Goal: Complete application form

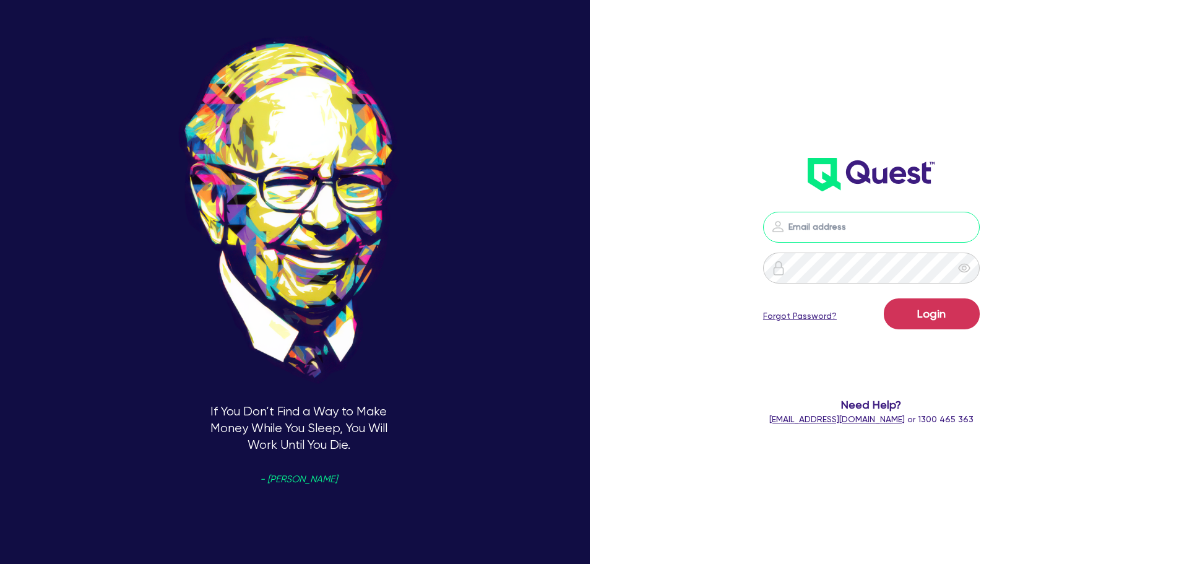
type input "[PERSON_NAME][EMAIL_ADDRESS][DOMAIN_NAME]"
click at [940, 316] on button "Login" at bounding box center [932, 313] width 96 height 31
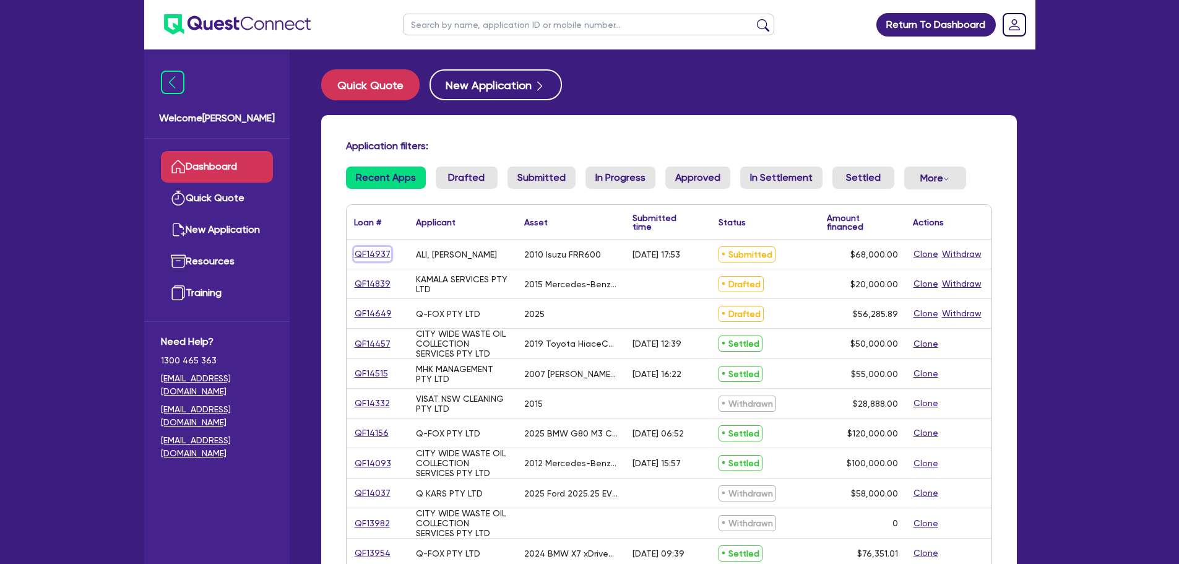
click at [377, 252] on link "QF14937" at bounding box center [372, 254] width 37 height 14
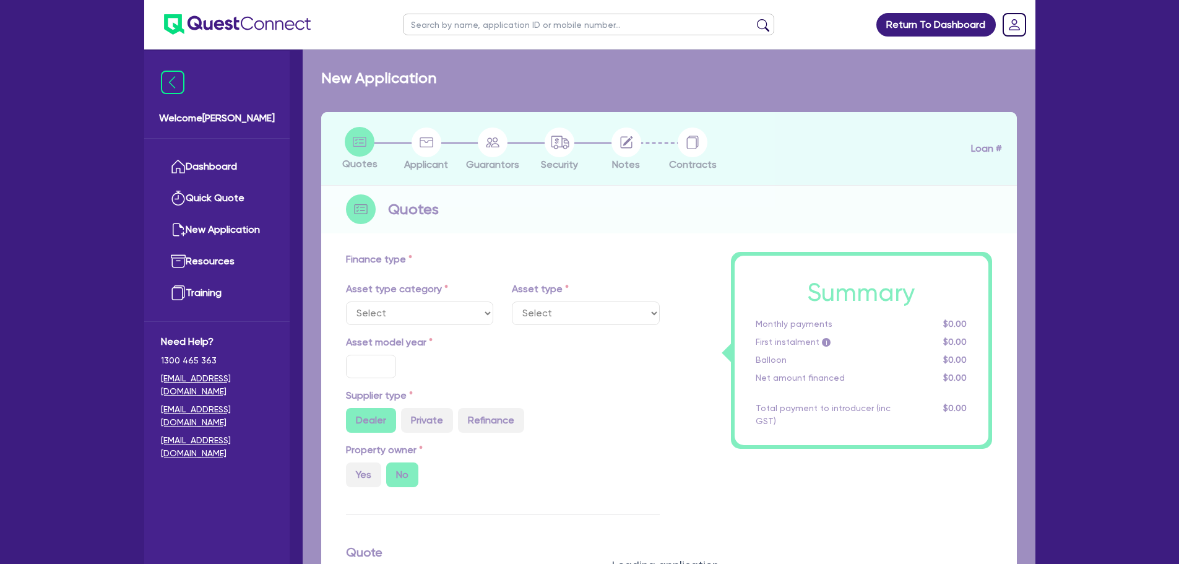
select select "PRIMARY_ASSETS"
type input "2010"
radio input "false"
radio input "true"
type input "88,000"
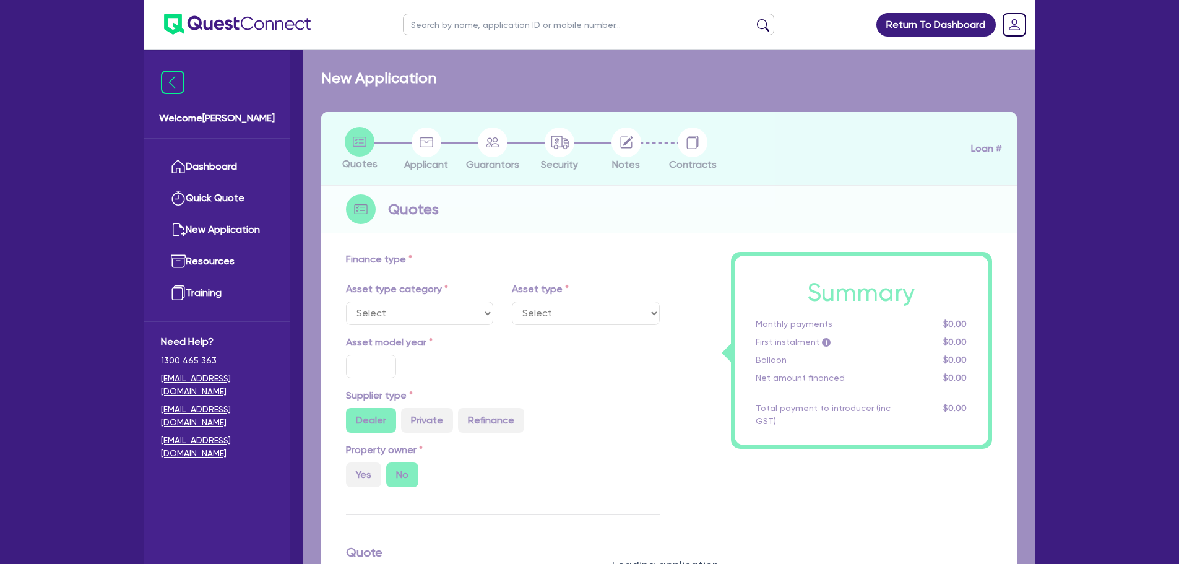
type input "20,000"
type input "2.20"
type input "1,500"
radio input "true"
type input "17.95"
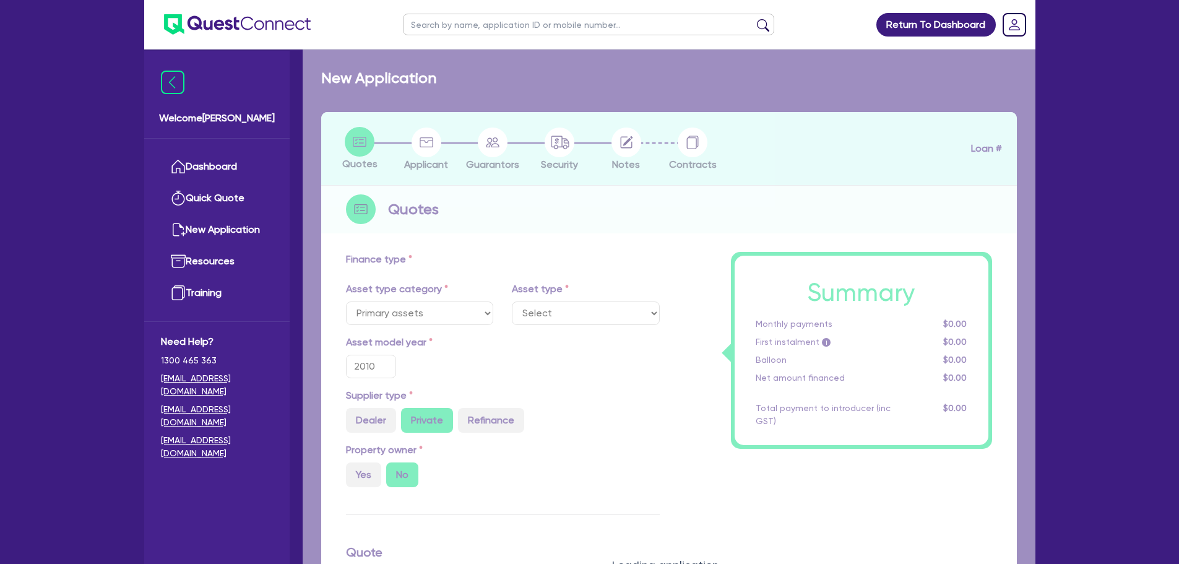
select select "HEAVY_TRUCKS"
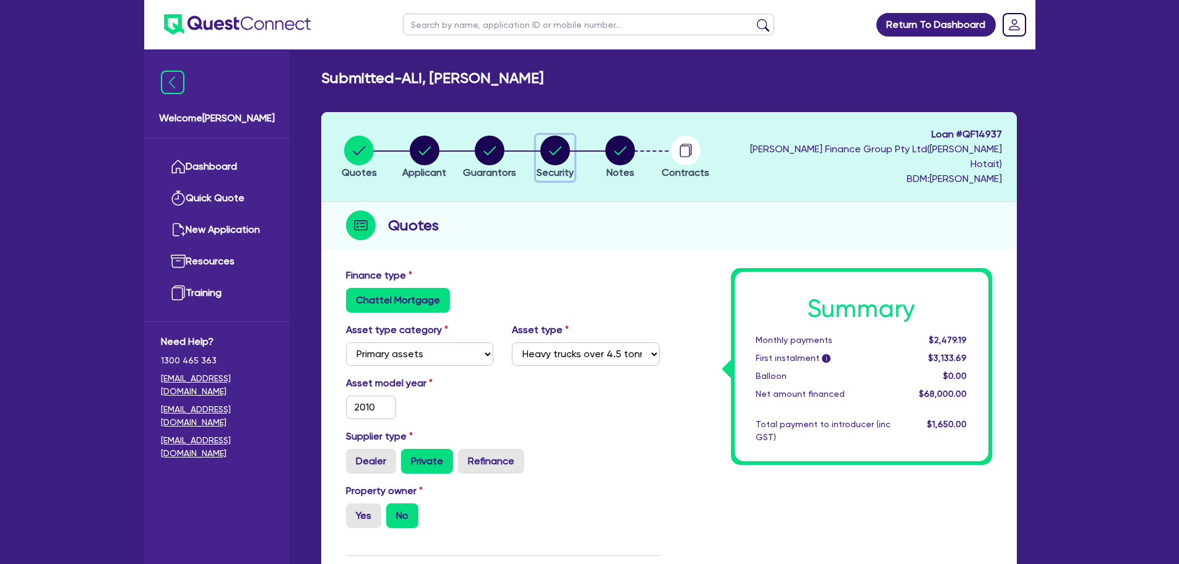
click at [559, 144] on circle "button" at bounding box center [555, 151] width 30 height 30
select select "PRIMARY_ASSETS"
select select "HEAVY_TRUCKS"
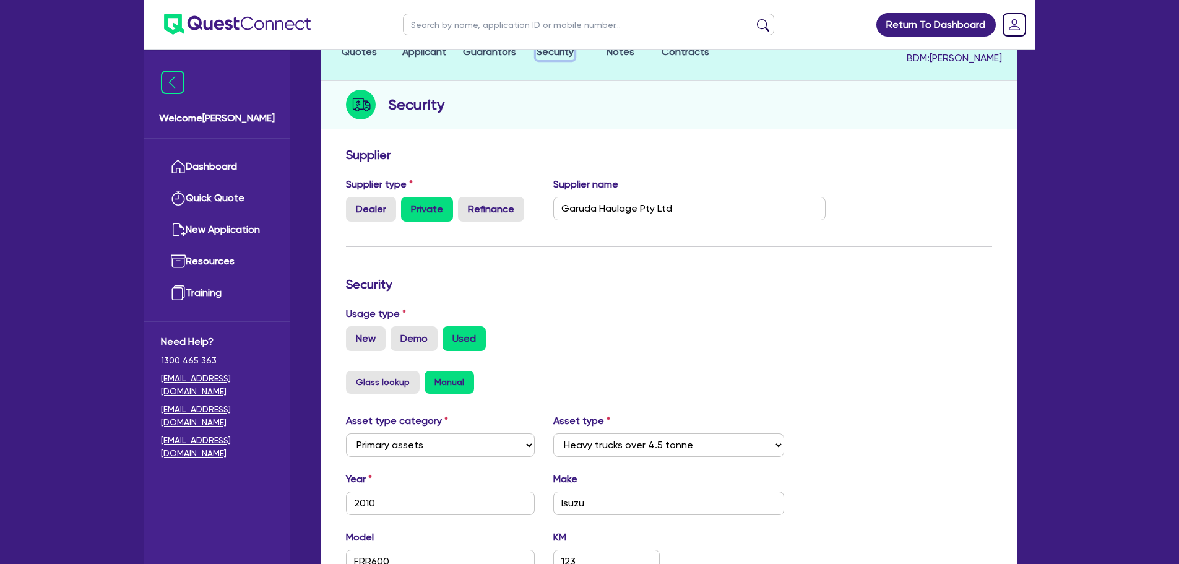
scroll to position [124, 0]
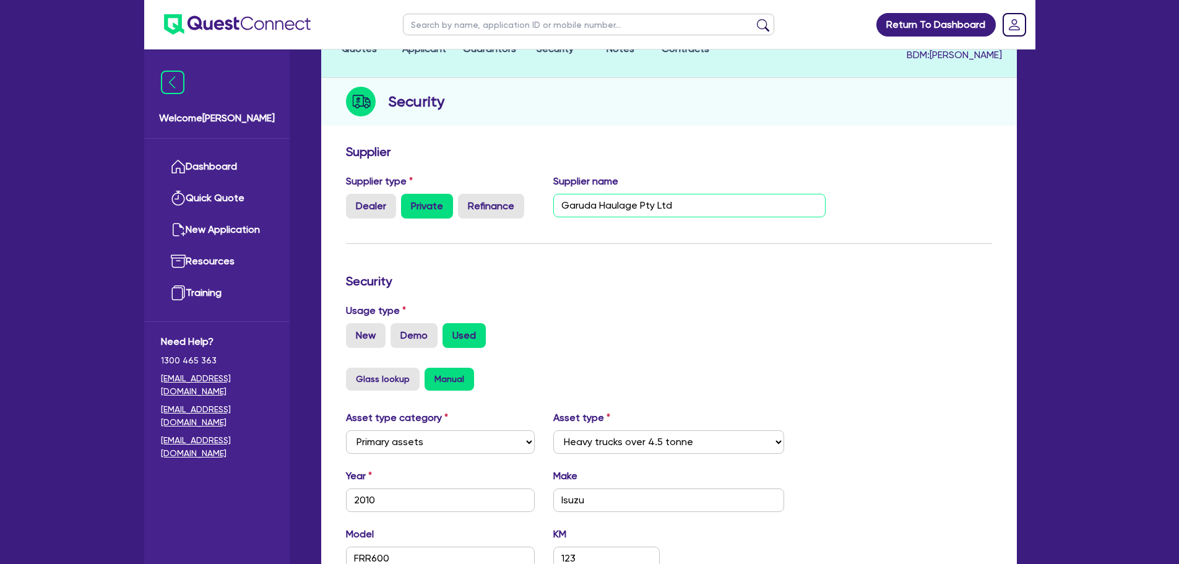
drag, startPoint x: 677, startPoint y: 189, endPoint x: 556, endPoint y: 189, distance: 120.7
click at [556, 194] on input "Garuda Haulage Pty Ltd" at bounding box center [689, 206] width 272 height 24
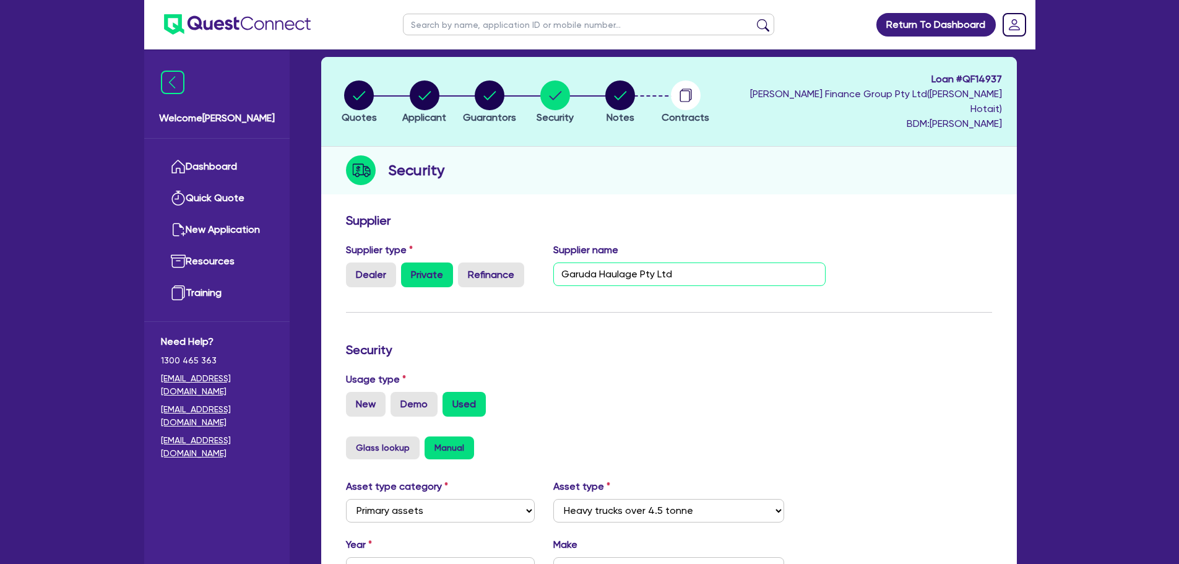
scroll to position [0, 0]
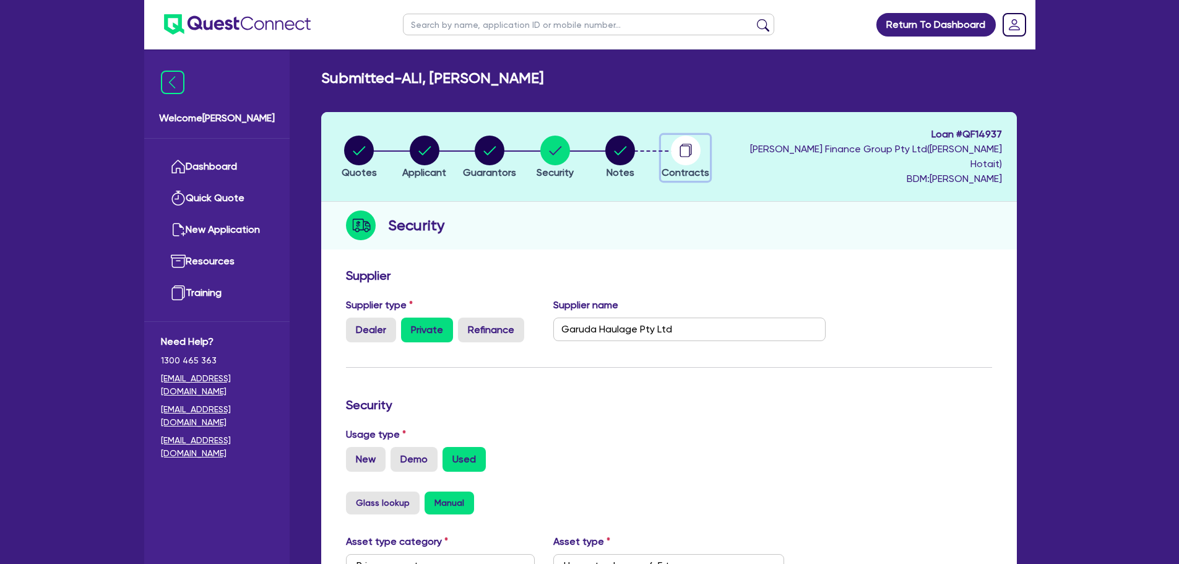
click at [690, 145] on circle "button" at bounding box center [686, 151] width 30 height 30
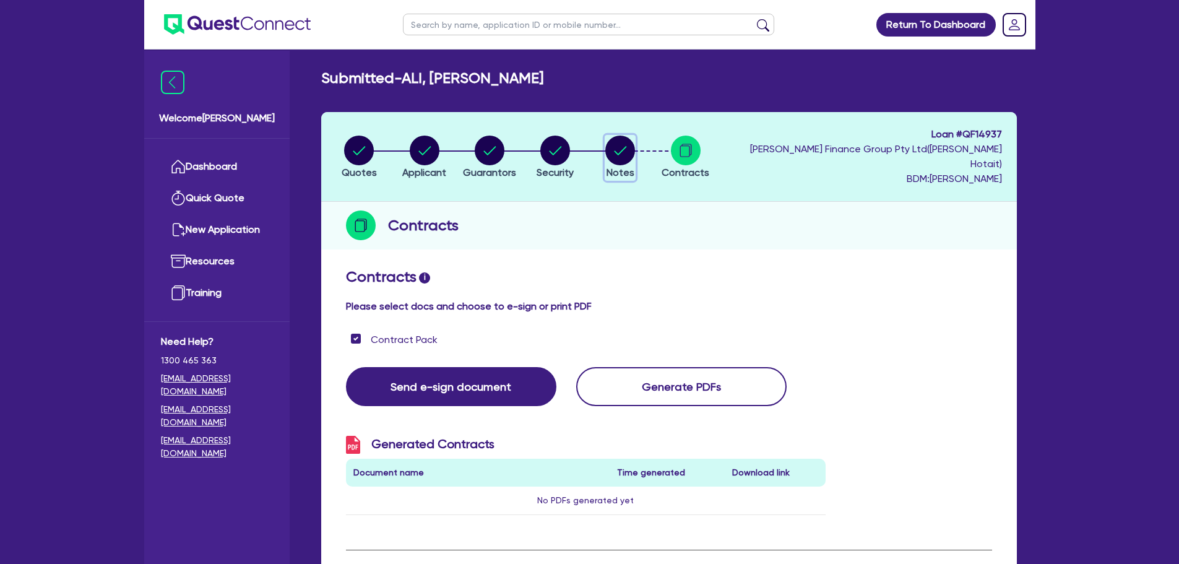
click at [627, 146] on icon "button" at bounding box center [620, 150] width 12 height 9
select select "Other"
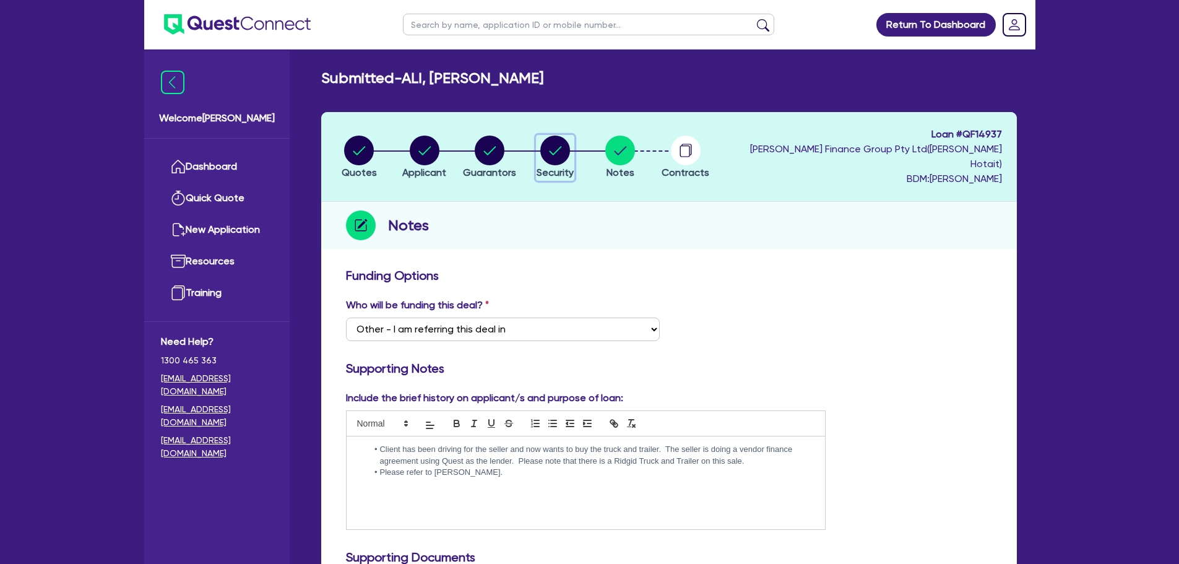
click at [561, 139] on circle "button" at bounding box center [555, 151] width 30 height 30
select select "PRIMARY_ASSETS"
select select "HEAVY_TRUCKS"
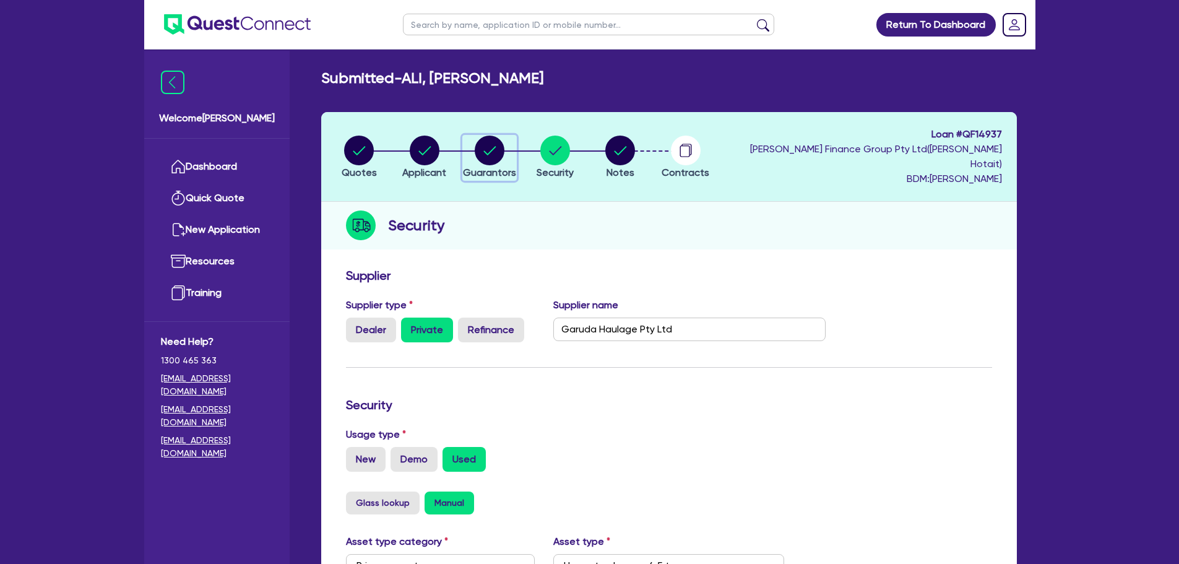
click at [491, 136] on circle "button" at bounding box center [490, 151] width 30 height 30
select select "MR"
select select "[GEOGRAPHIC_DATA]"
select select "MARRIED"
select select "CASH"
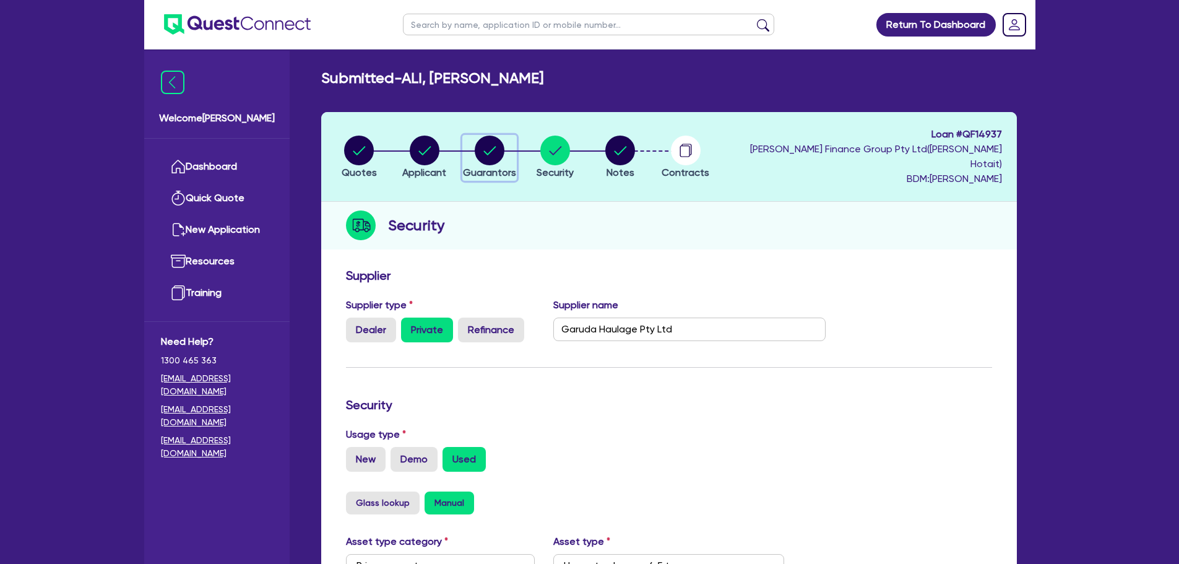
select select "HOUSEHOLD_PERSONAL"
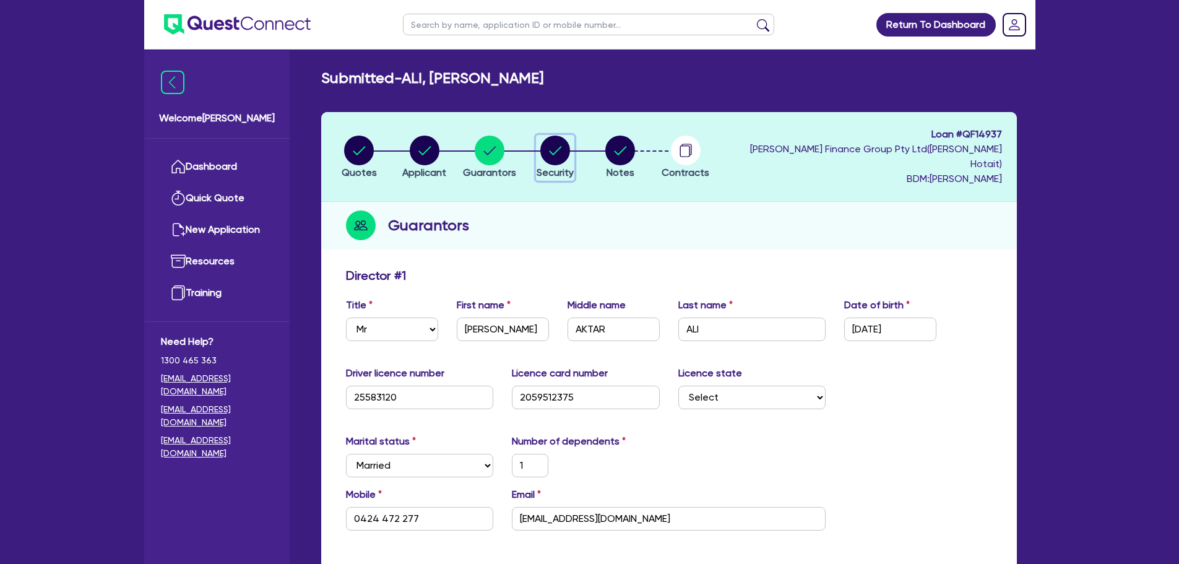
click at [564, 148] on circle "button" at bounding box center [555, 151] width 30 height 30
select select "PRIMARY_ASSETS"
select select "HEAVY_TRUCKS"
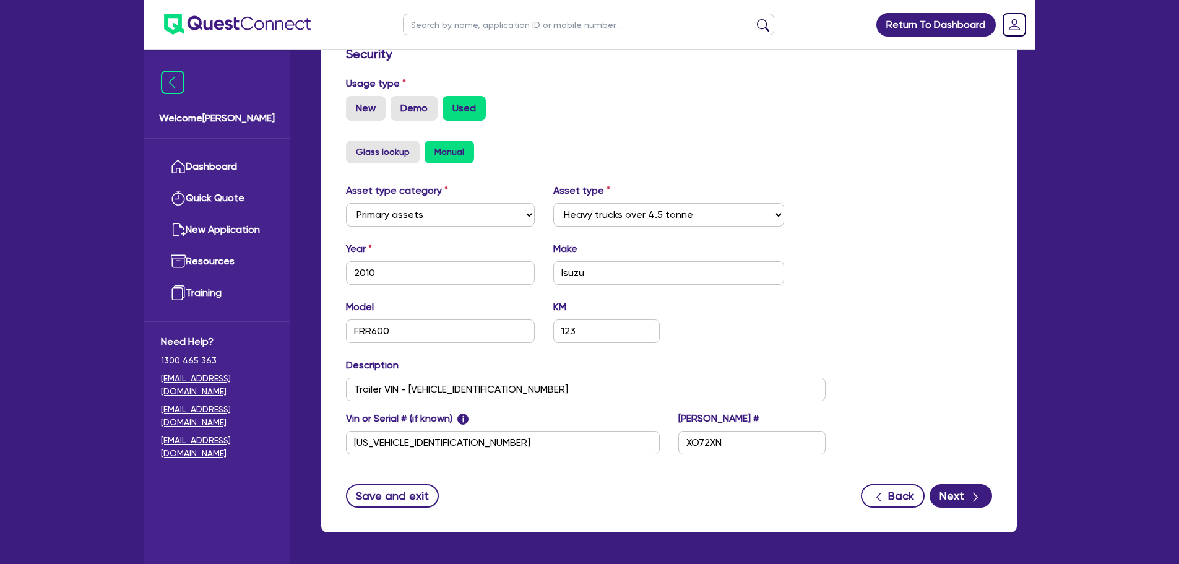
scroll to position [371, 0]
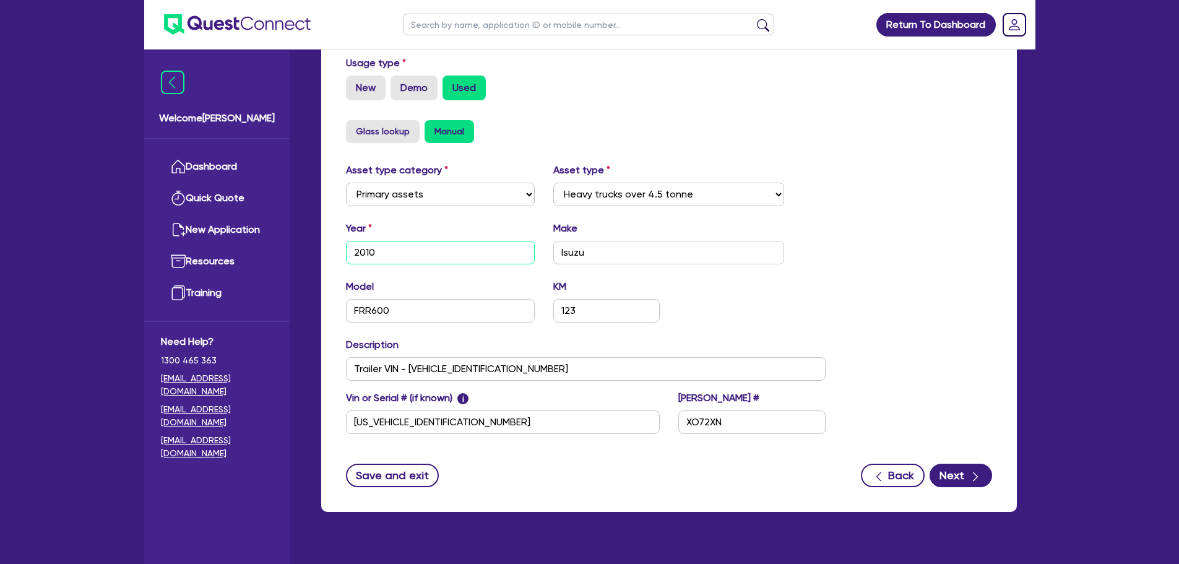
drag, startPoint x: 351, startPoint y: 239, endPoint x: 375, endPoint y: 236, distance: 23.8
click at [375, 241] on input "2010" at bounding box center [440, 253] width 189 height 24
drag, startPoint x: 559, startPoint y: 241, endPoint x: 593, endPoint y: 239, distance: 34.1
click at [593, 241] on input "Isuzu" at bounding box center [668, 253] width 231 height 24
drag, startPoint x: 353, startPoint y: 296, endPoint x: 394, endPoint y: 296, distance: 41.5
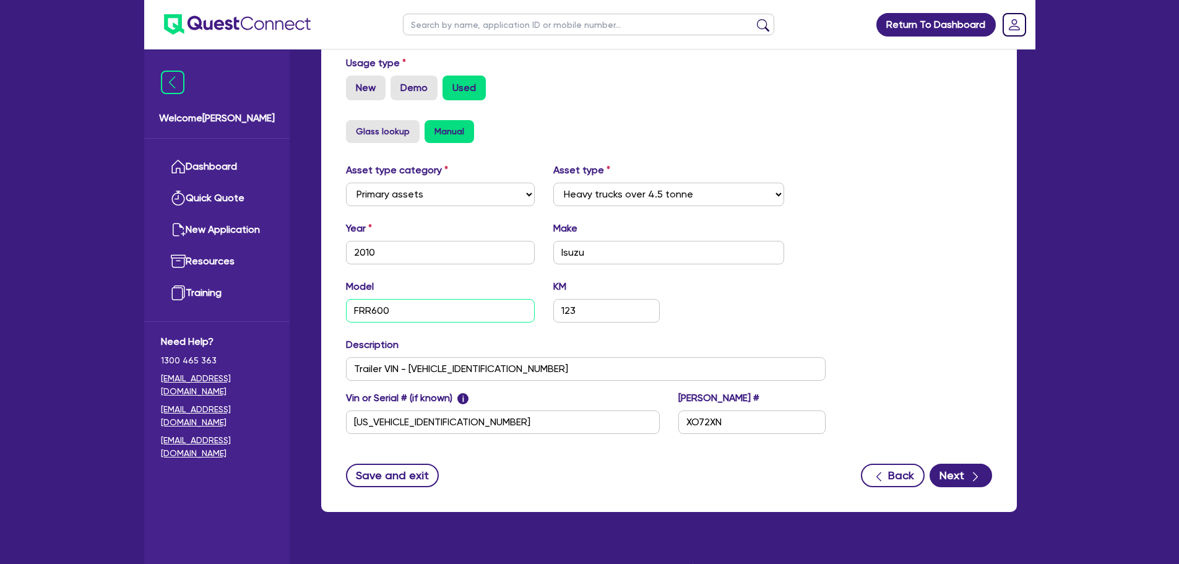
click at [394, 299] on input "FRR600" at bounding box center [440, 311] width 189 height 24
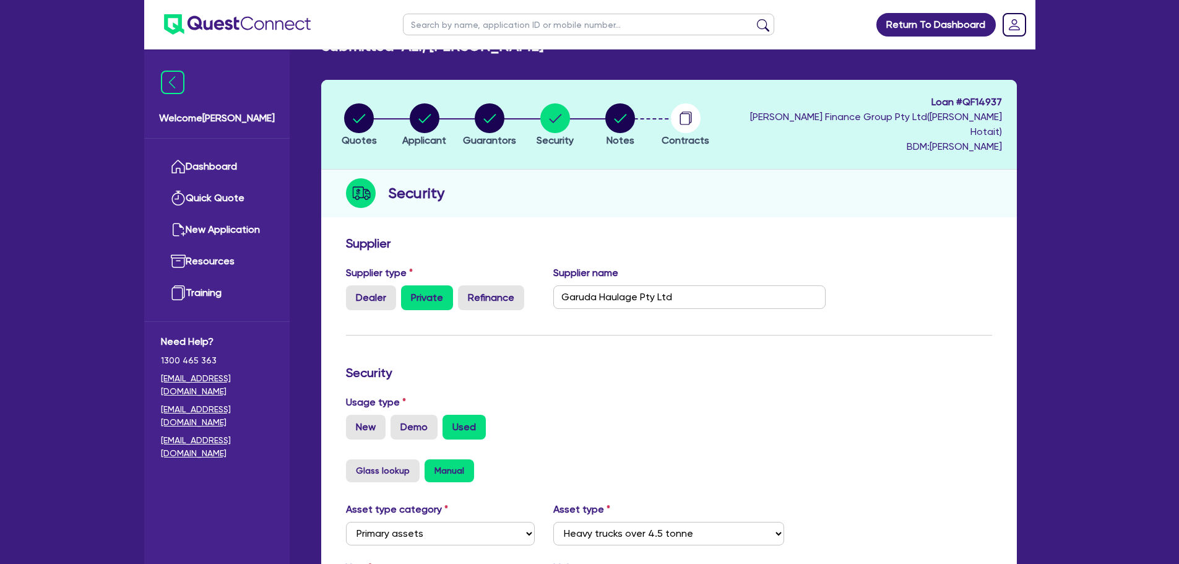
scroll to position [71, 0]
